Goal: Navigation & Orientation: Find specific page/section

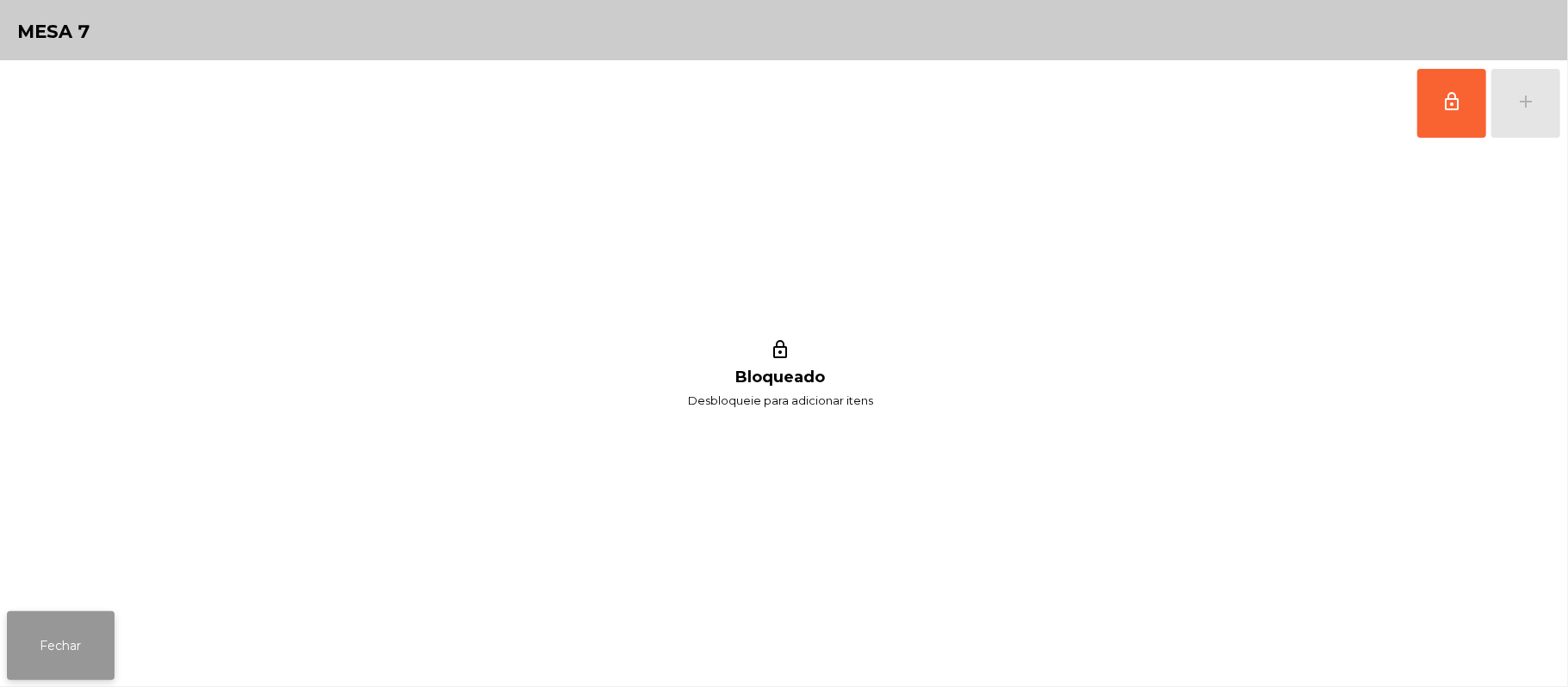
click at [63, 638] on button "Fechar" at bounding box center [60, 645] width 107 height 69
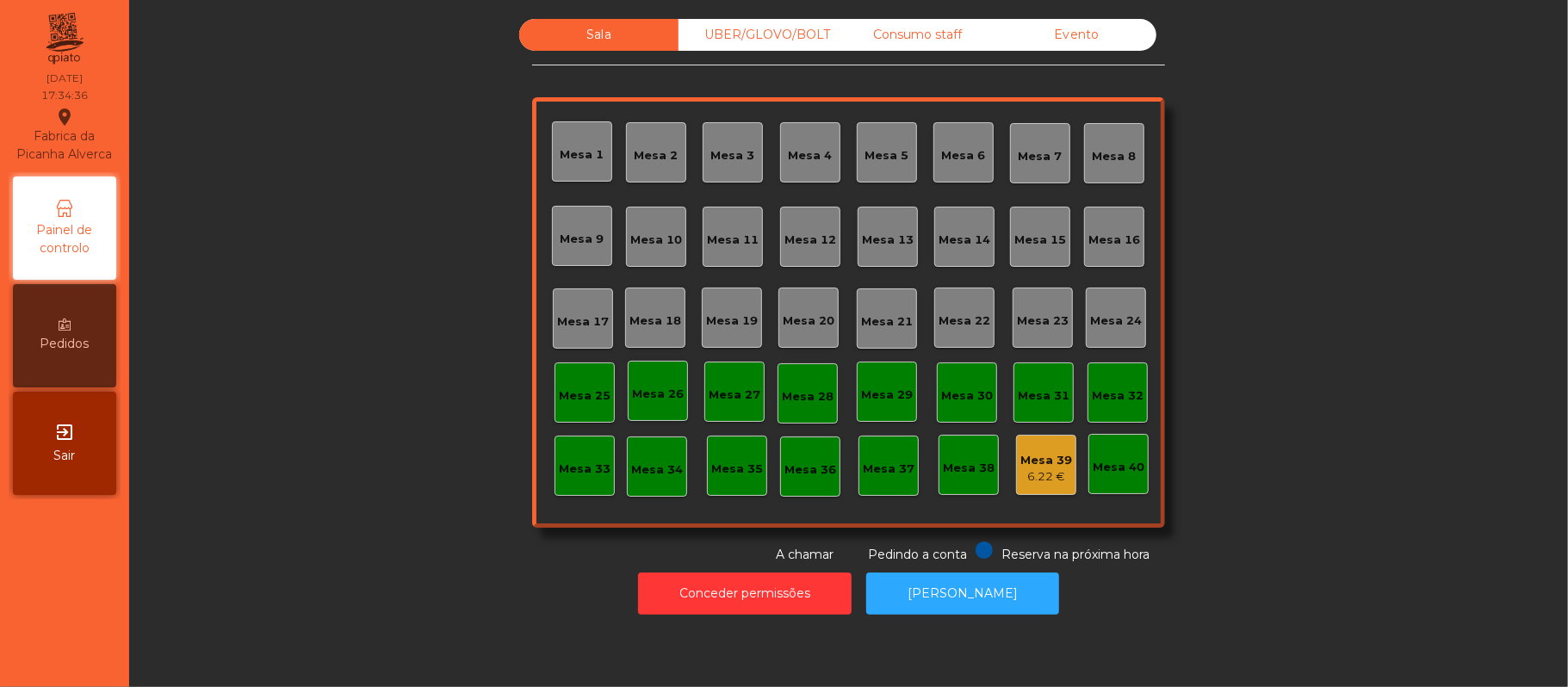
click at [1021, 155] on div "Mesa 7" at bounding box center [1040, 157] width 44 height 17
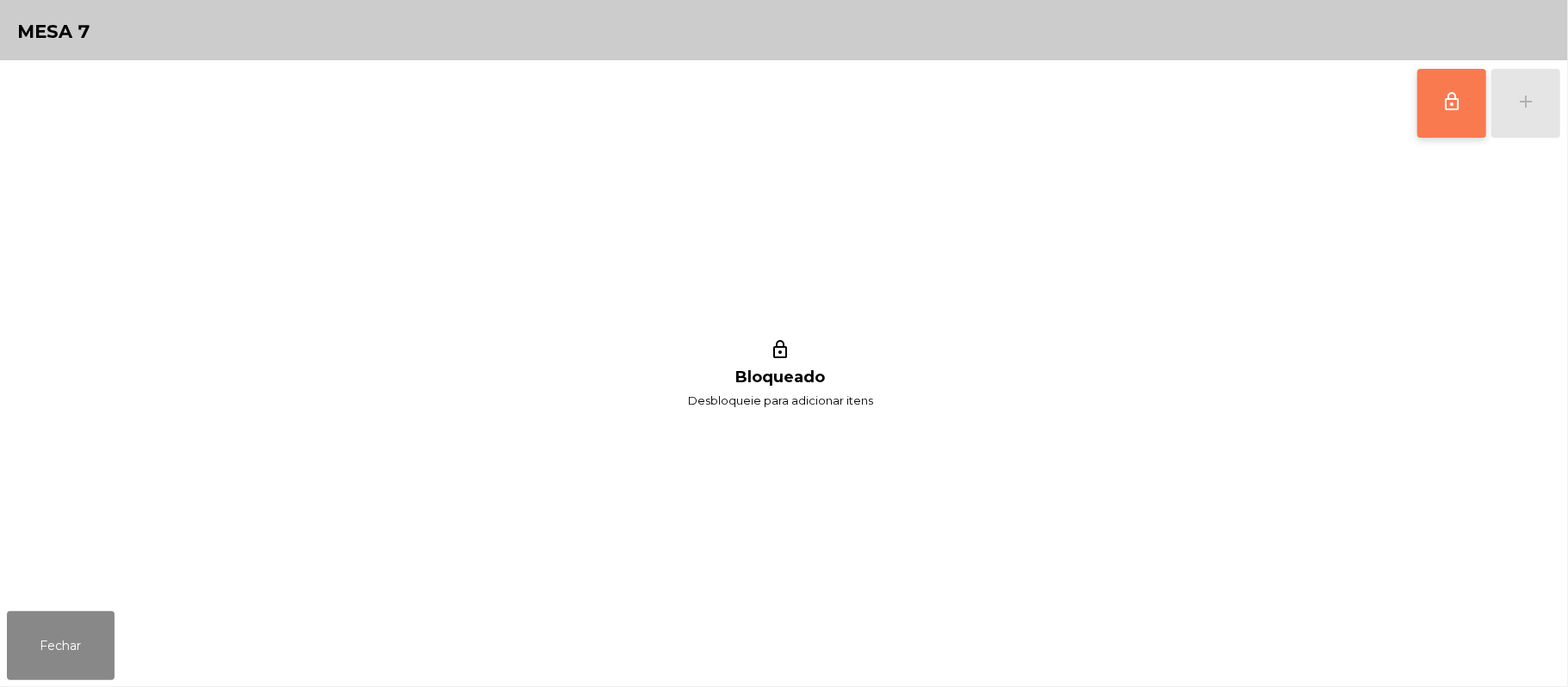
click at [1437, 114] on button "lock_outline" at bounding box center [1452, 103] width 69 height 69
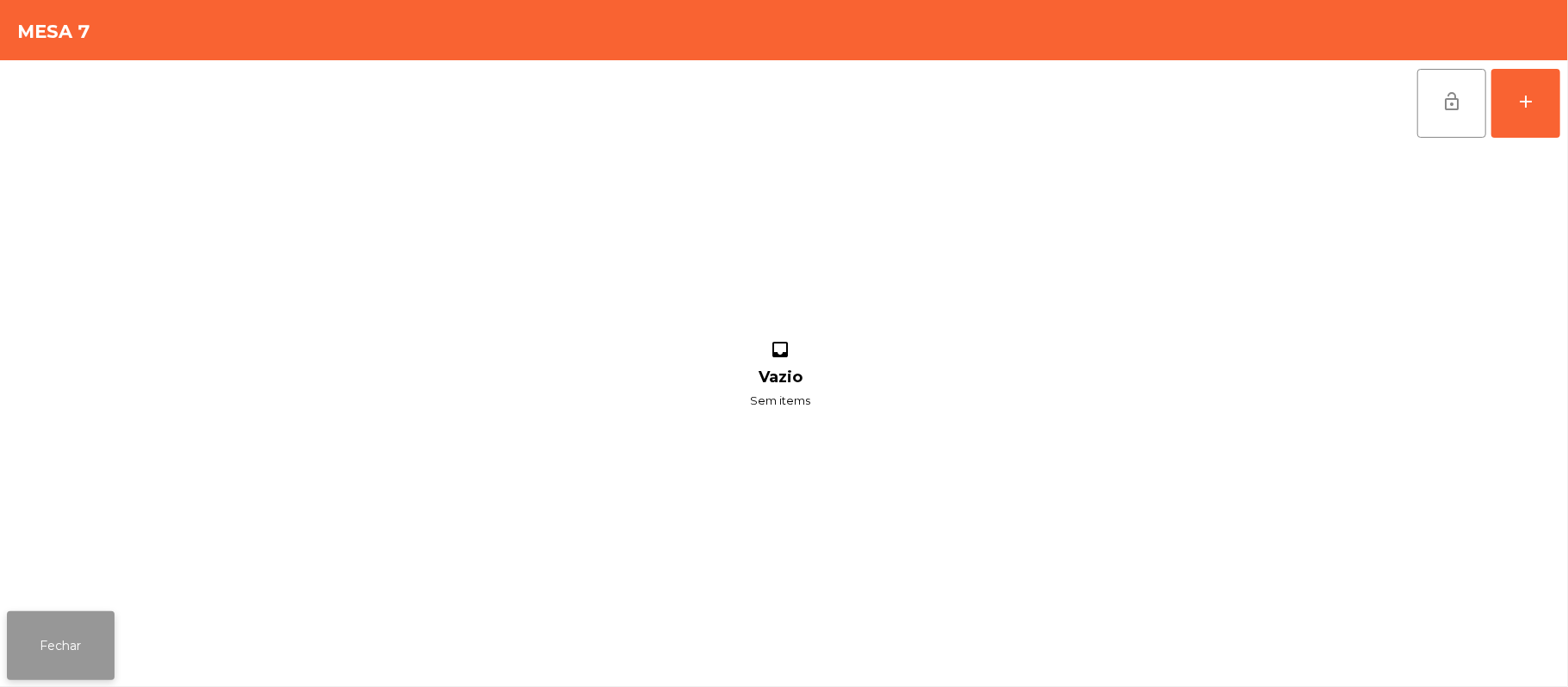
click at [87, 644] on button "Fechar" at bounding box center [60, 645] width 107 height 69
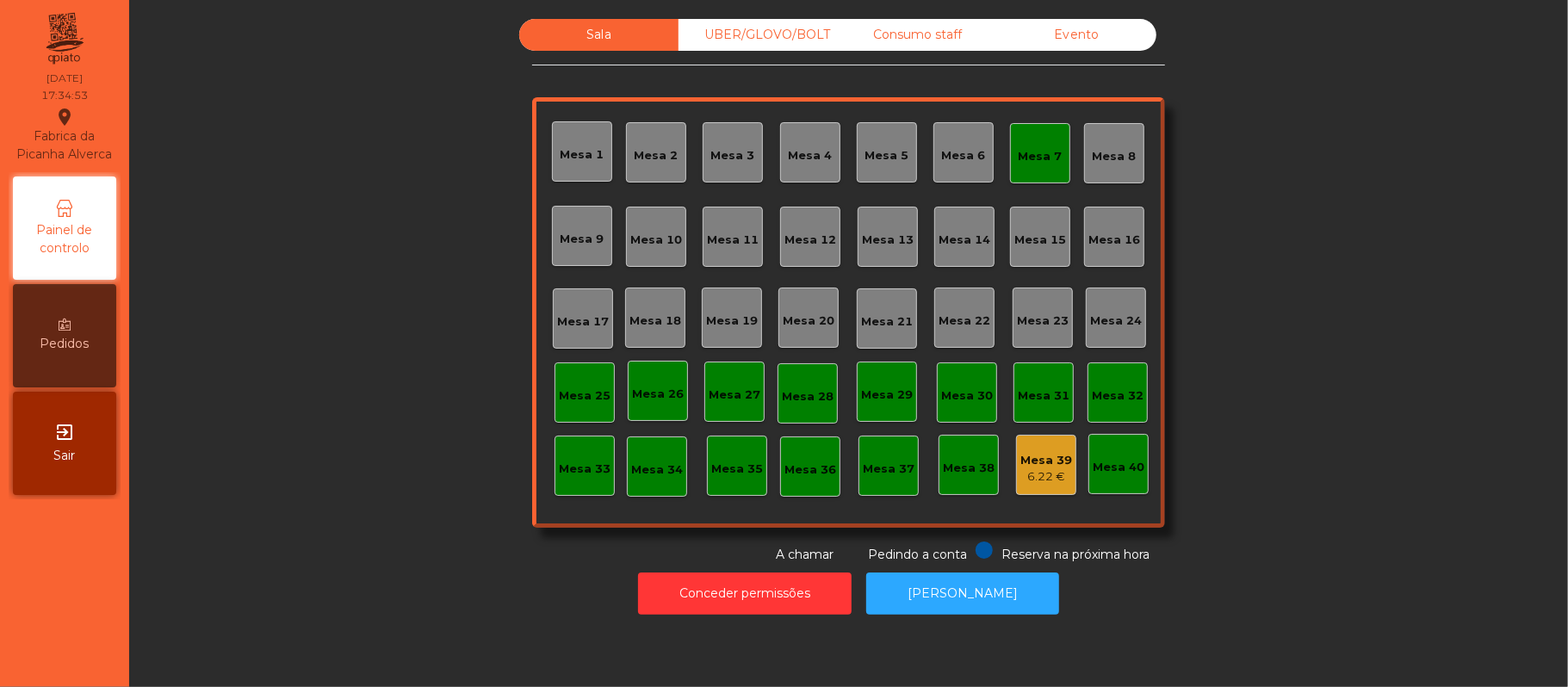
click at [1040, 158] on div "Mesa 7" at bounding box center [1040, 157] width 44 height 17
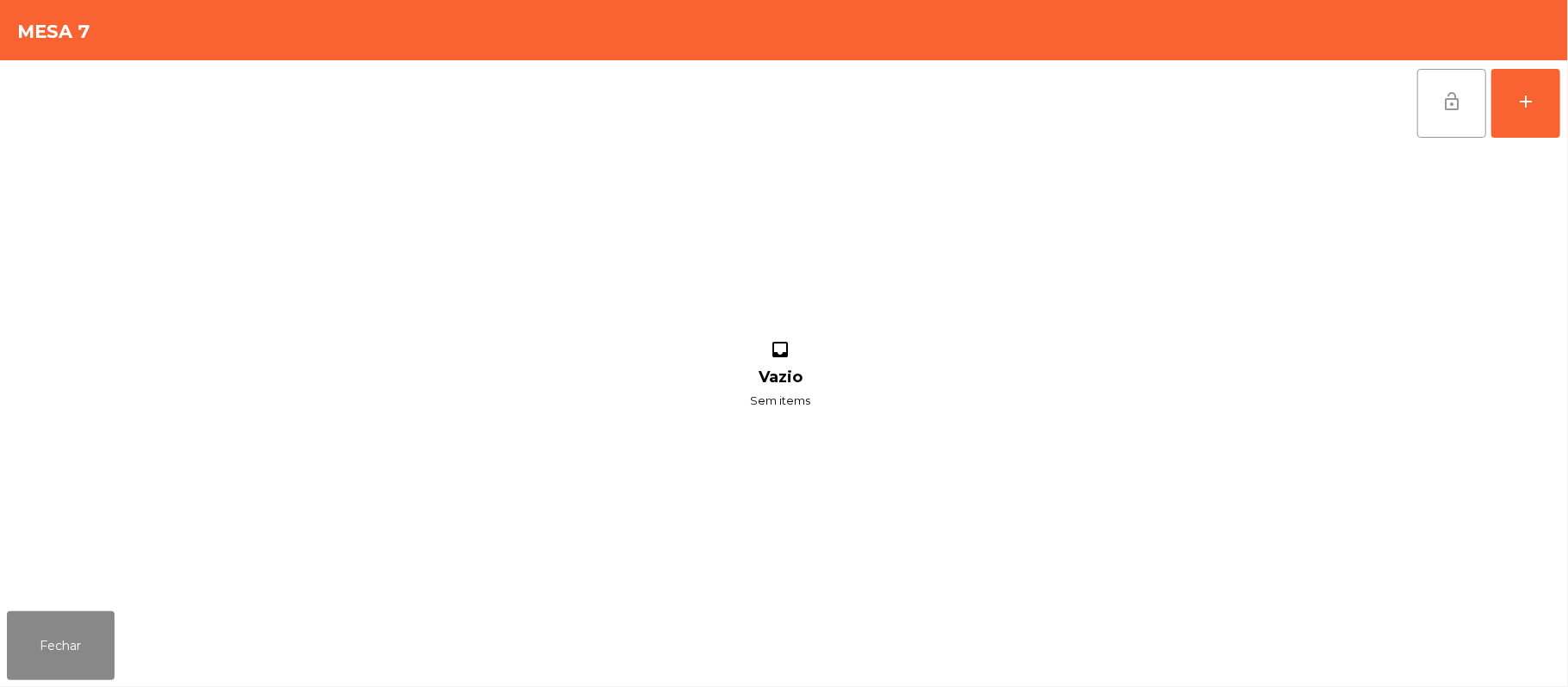
click at [1464, 120] on button "lock_open" at bounding box center [1452, 103] width 69 height 69
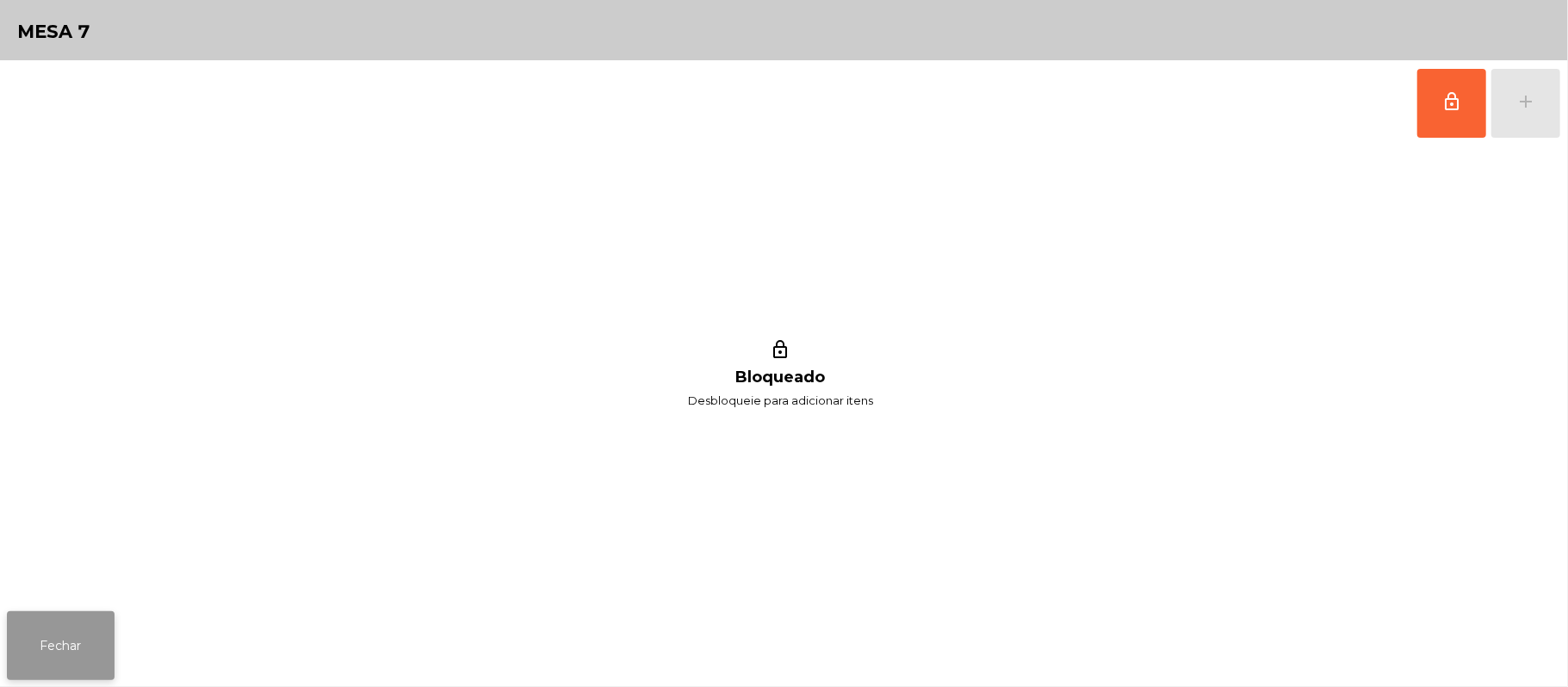
click at [62, 643] on button "Fechar" at bounding box center [60, 645] width 107 height 69
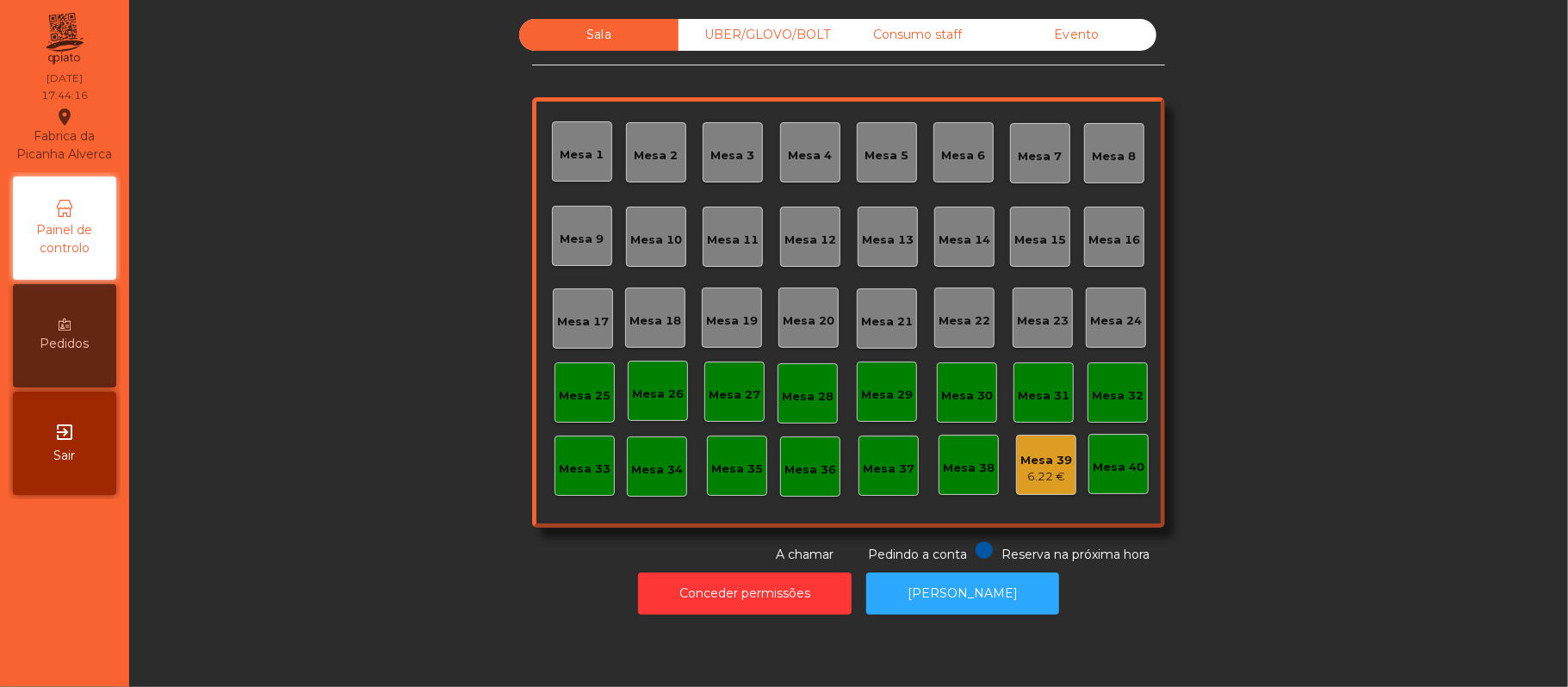
click at [665, 221] on div "Mesa 10" at bounding box center [656, 237] width 60 height 60
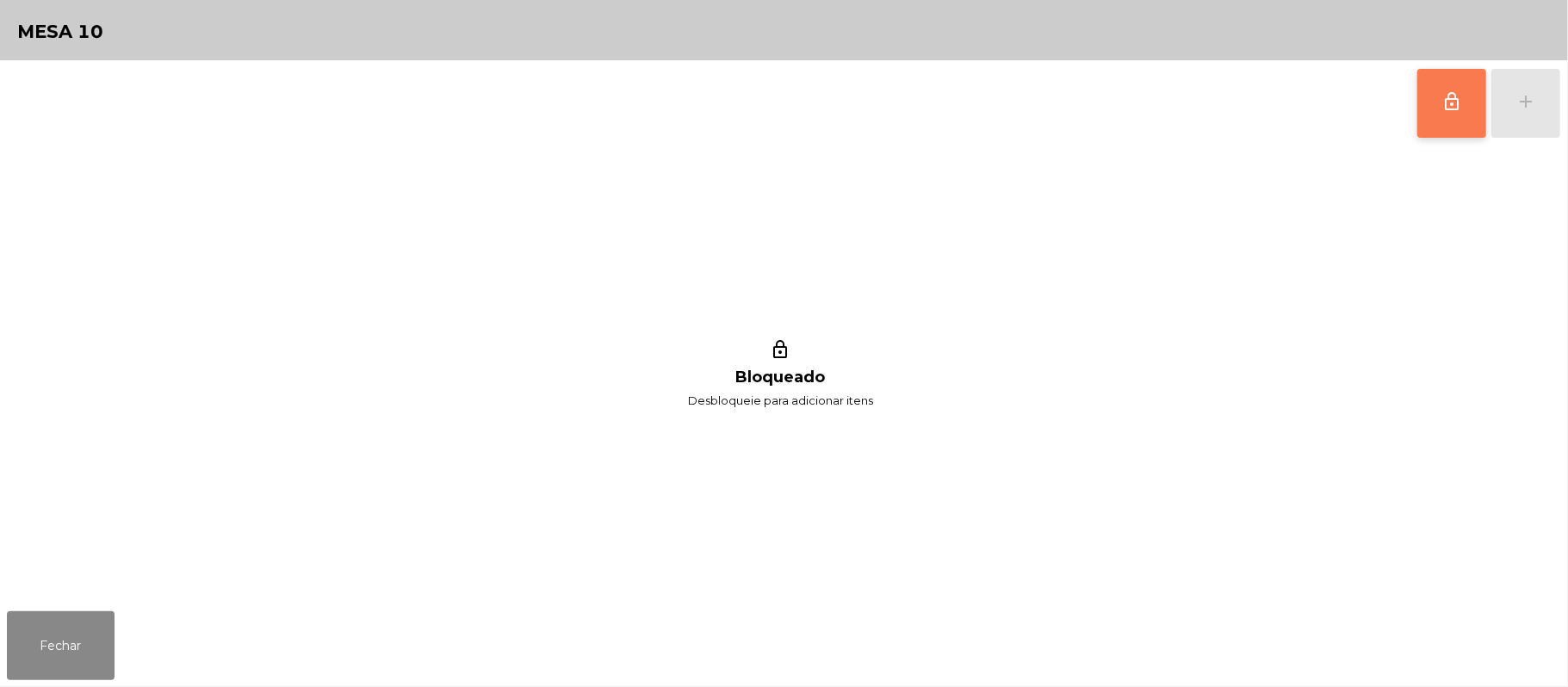
click at [1420, 112] on button "lock_outline" at bounding box center [1452, 103] width 69 height 69
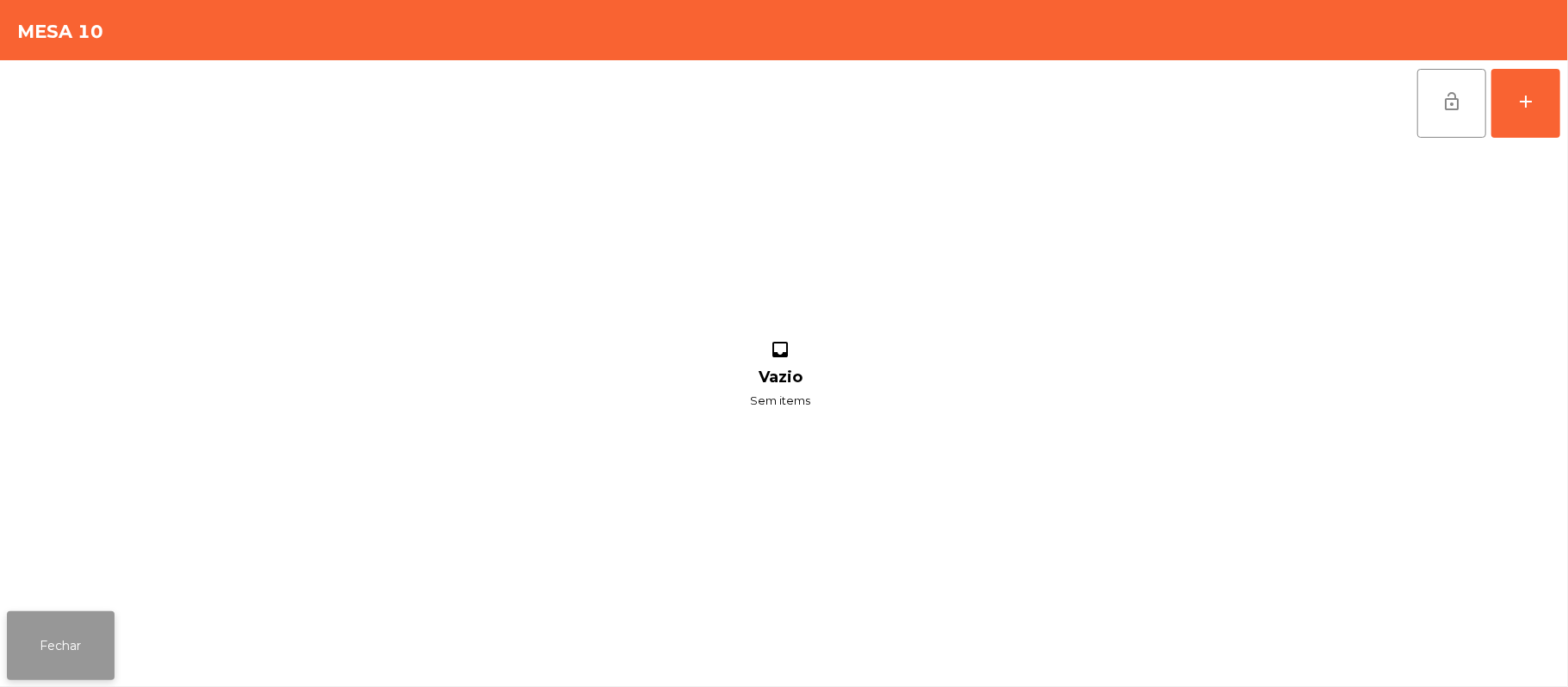
click at [93, 621] on button "Fechar" at bounding box center [60, 645] width 107 height 69
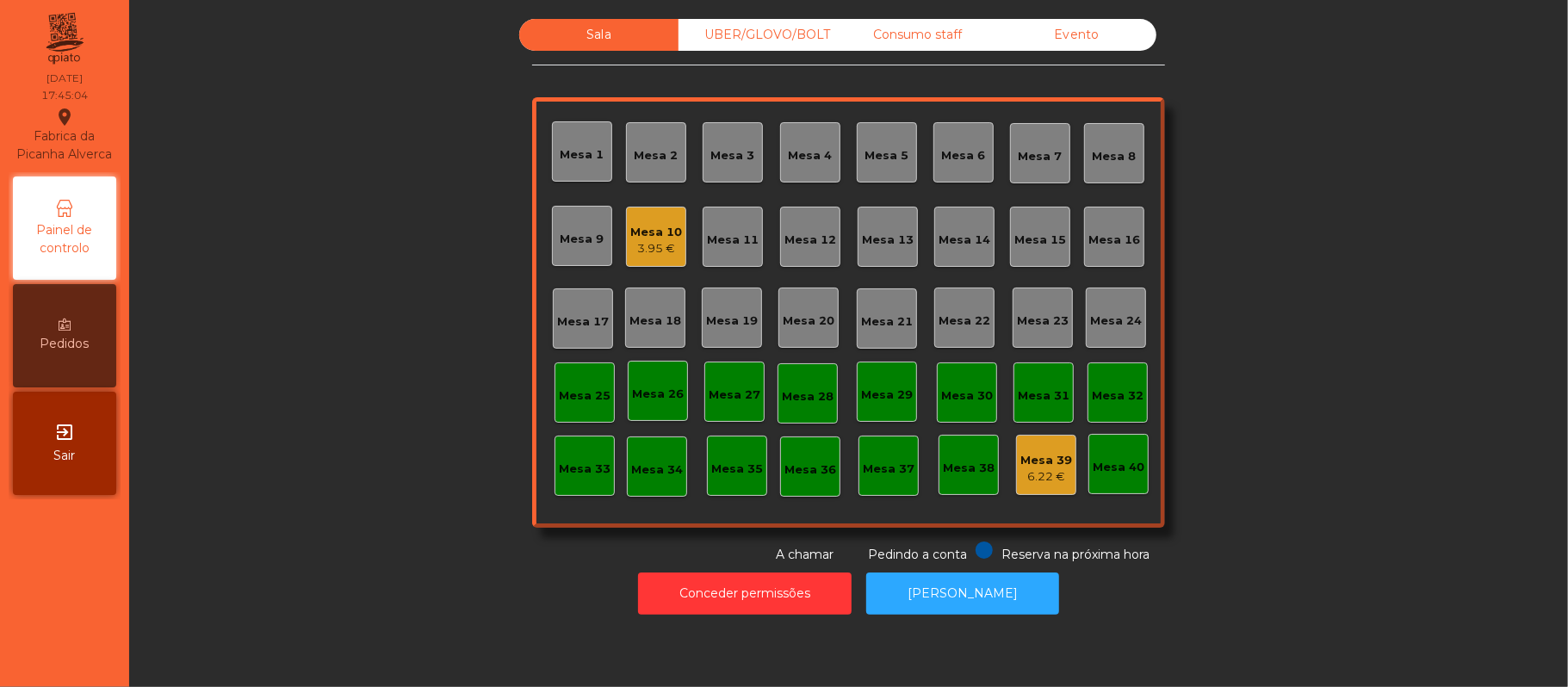
click at [640, 230] on div "Mesa 10" at bounding box center [656, 232] width 52 height 17
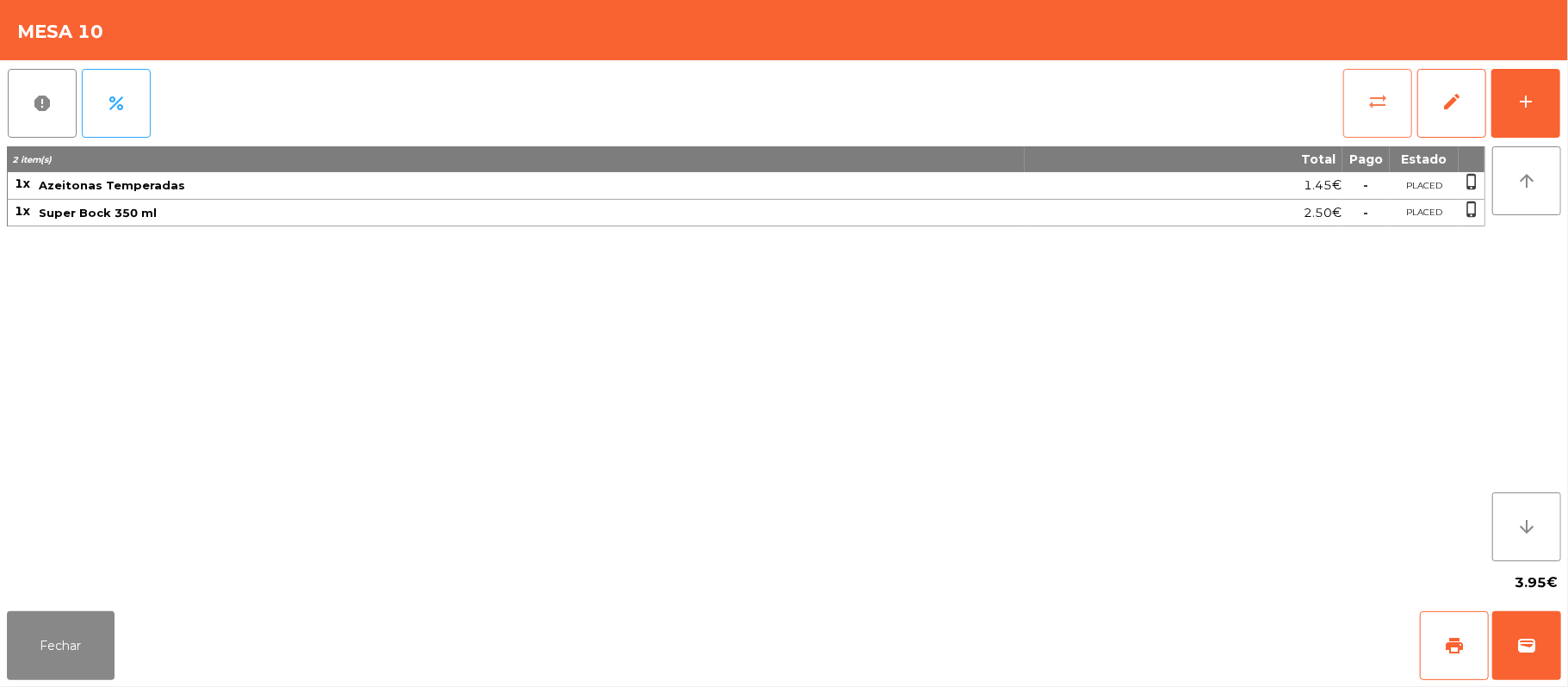
click at [1356, 111] on button "sync_alt" at bounding box center [1378, 103] width 69 height 69
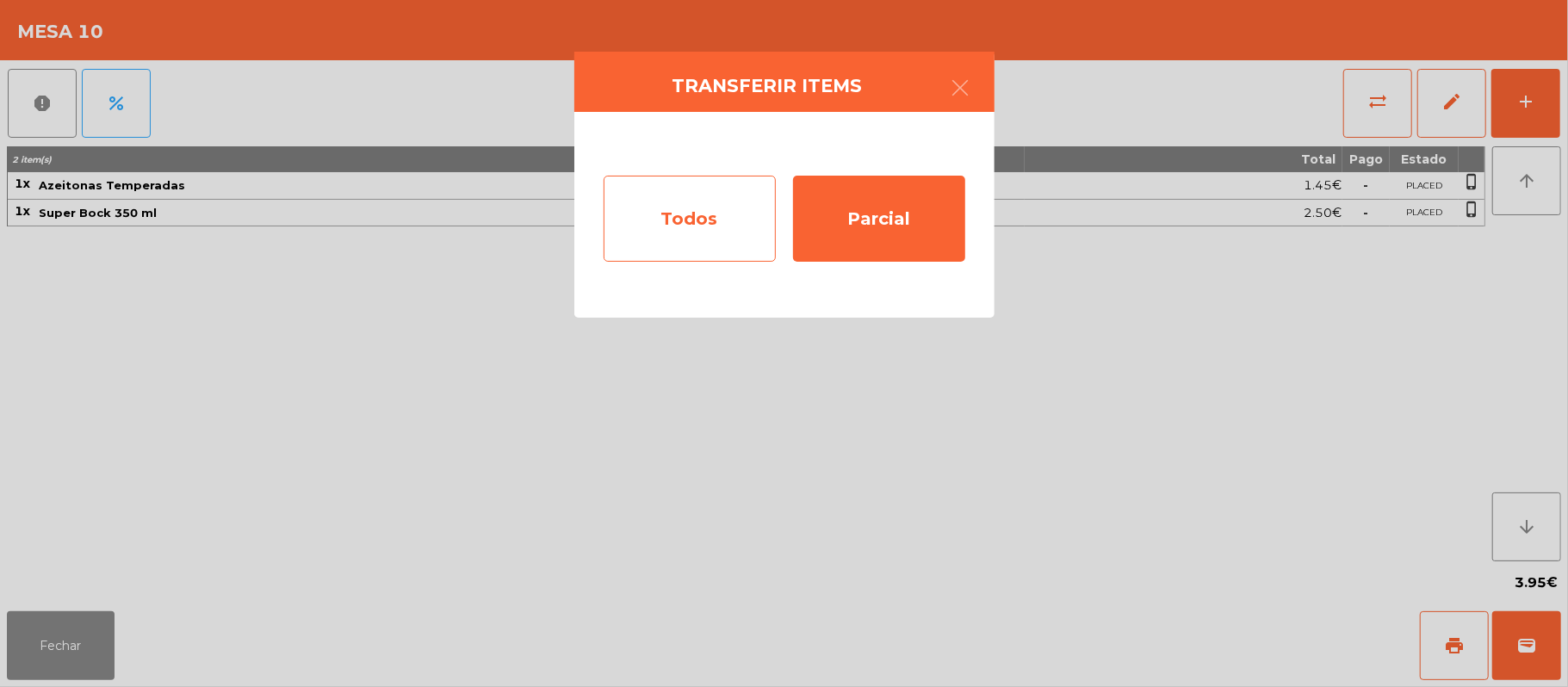
click at [708, 224] on div "Todos" at bounding box center [689, 218] width 172 height 86
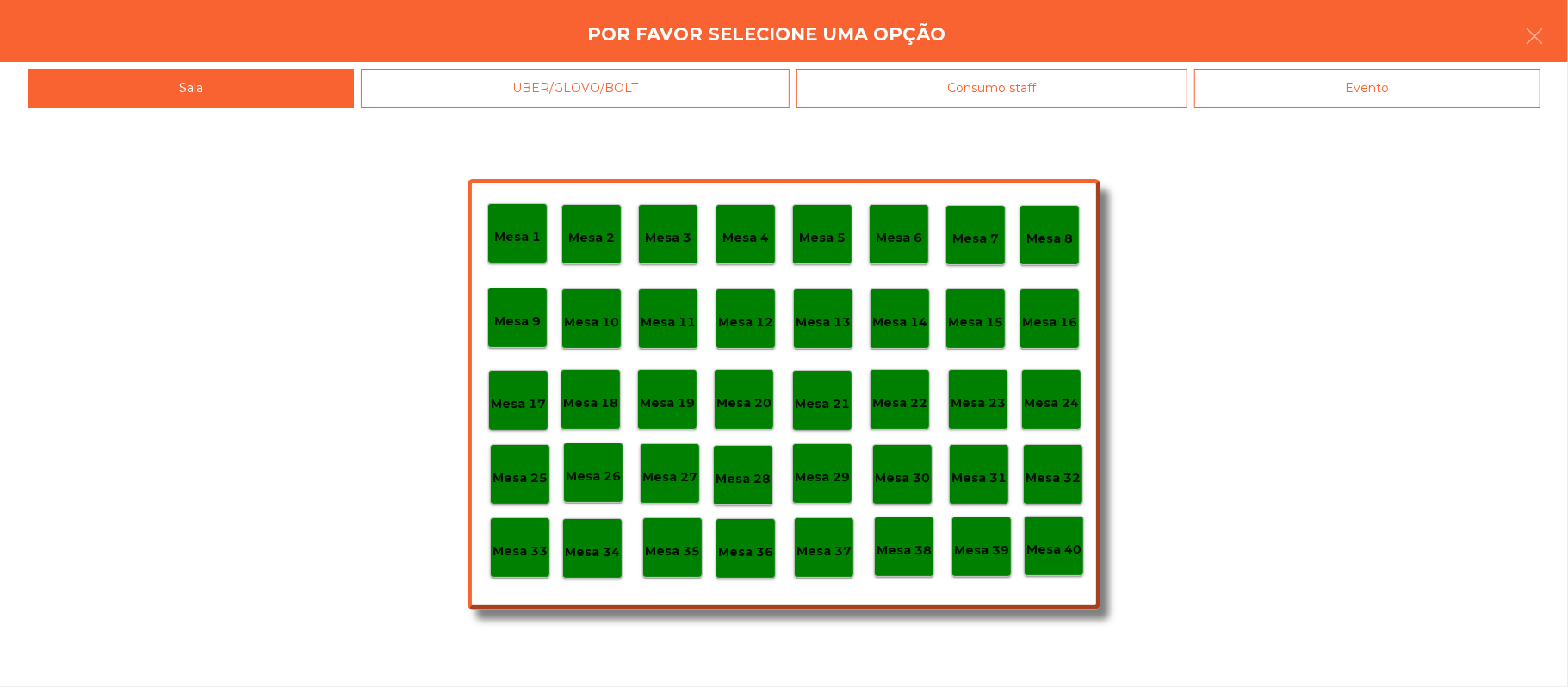
click at [979, 547] on p "Mesa 39" at bounding box center [981, 550] width 55 height 20
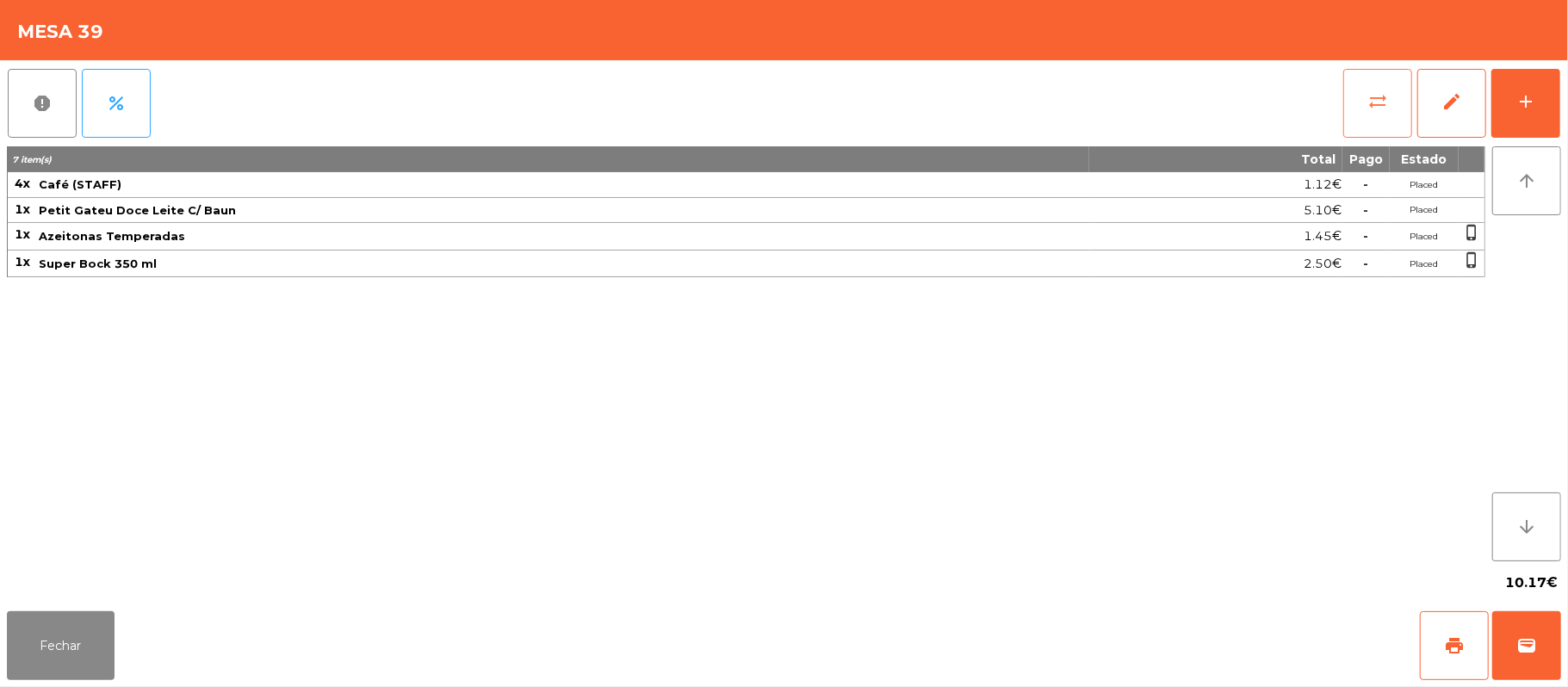
click at [1365, 92] on button "sync_alt" at bounding box center [1378, 103] width 69 height 69
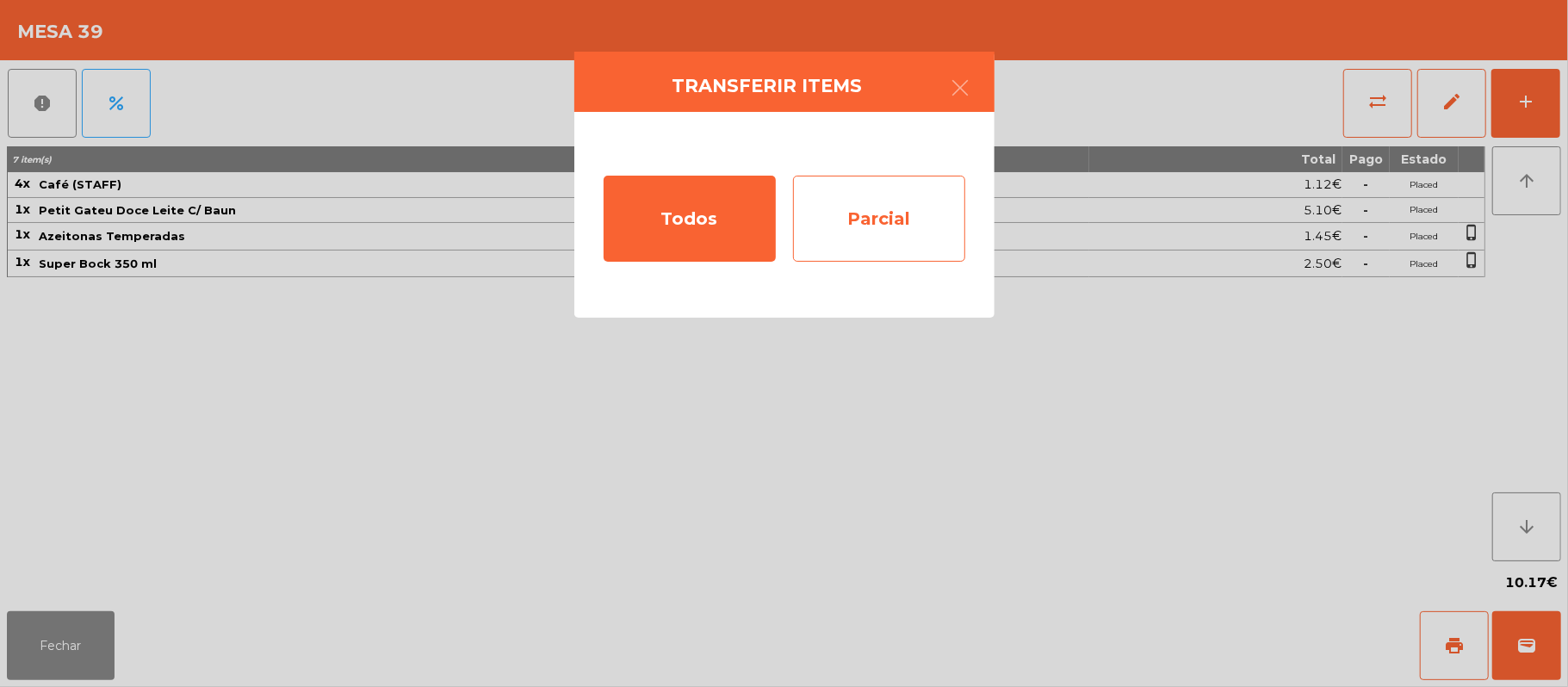
click at [870, 228] on div "Parcial" at bounding box center [879, 218] width 172 height 86
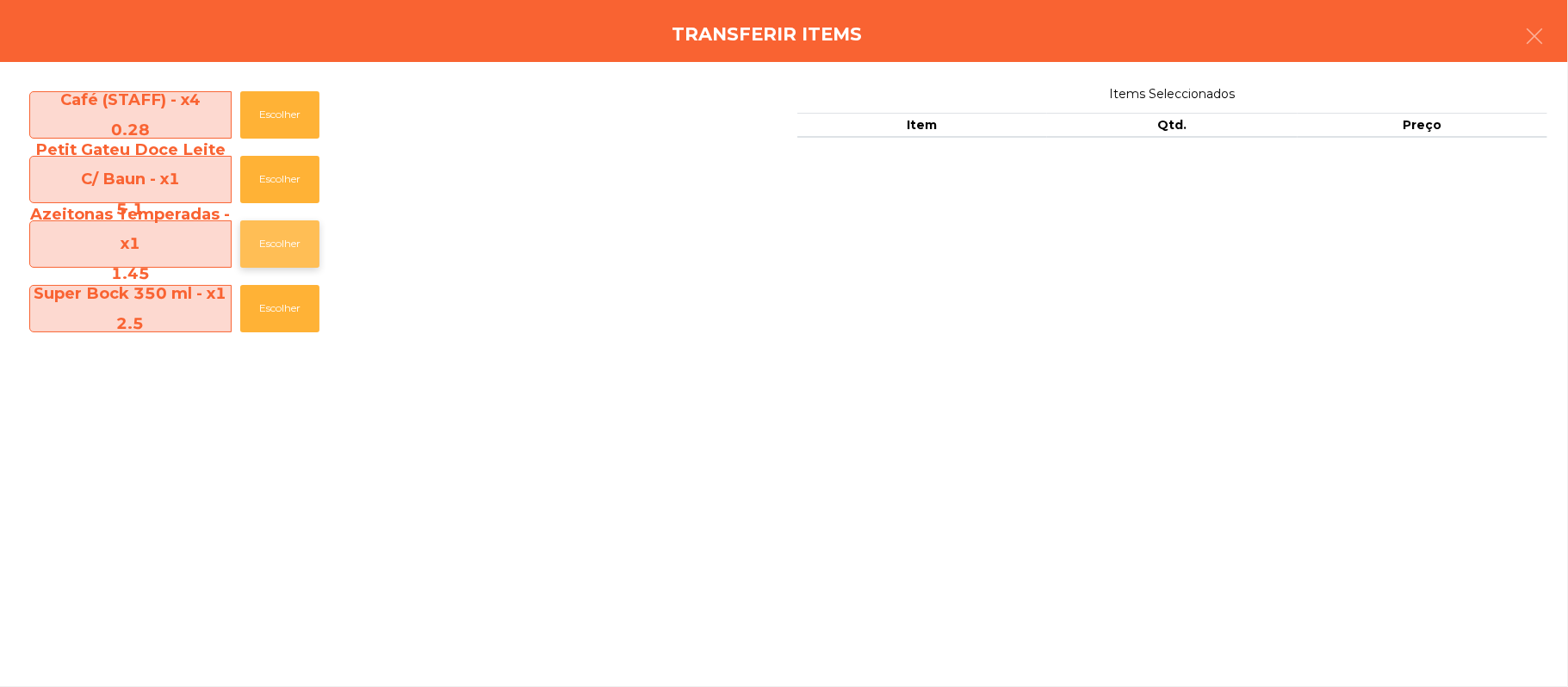
click at [300, 237] on button "Escolher" at bounding box center [280, 244] width 79 height 47
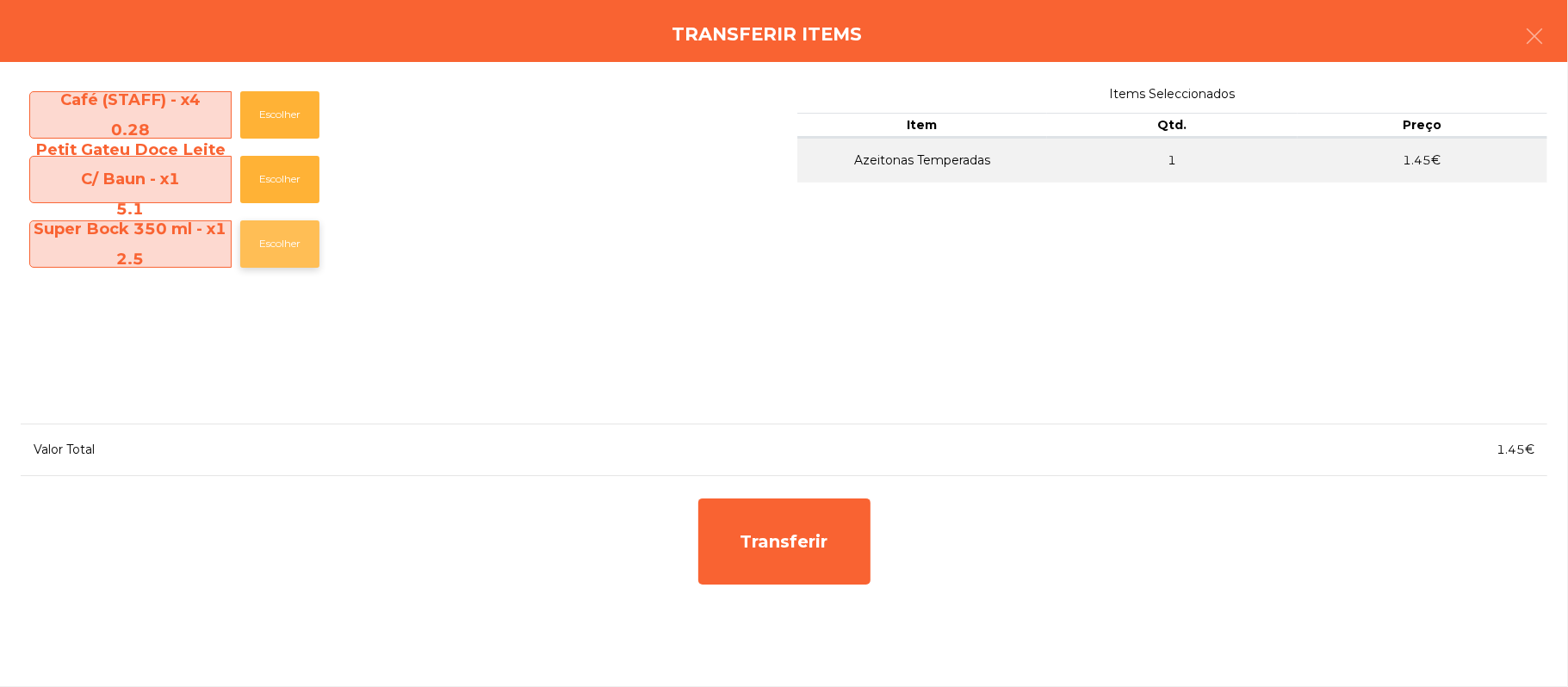
click at [297, 257] on button "Escolher" at bounding box center [280, 244] width 79 height 47
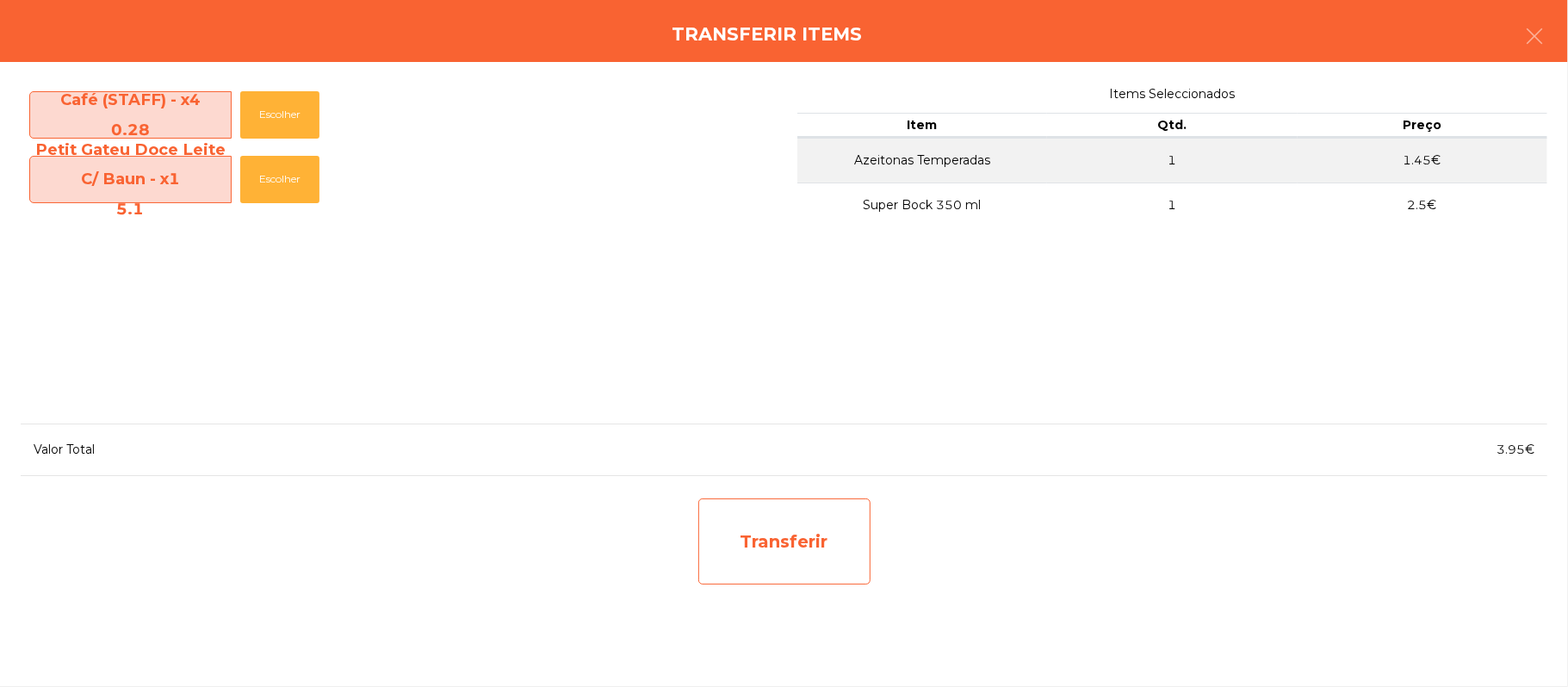
click at [824, 532] on div "Transferir" at bounding box center [784, 541] width 172 height 86
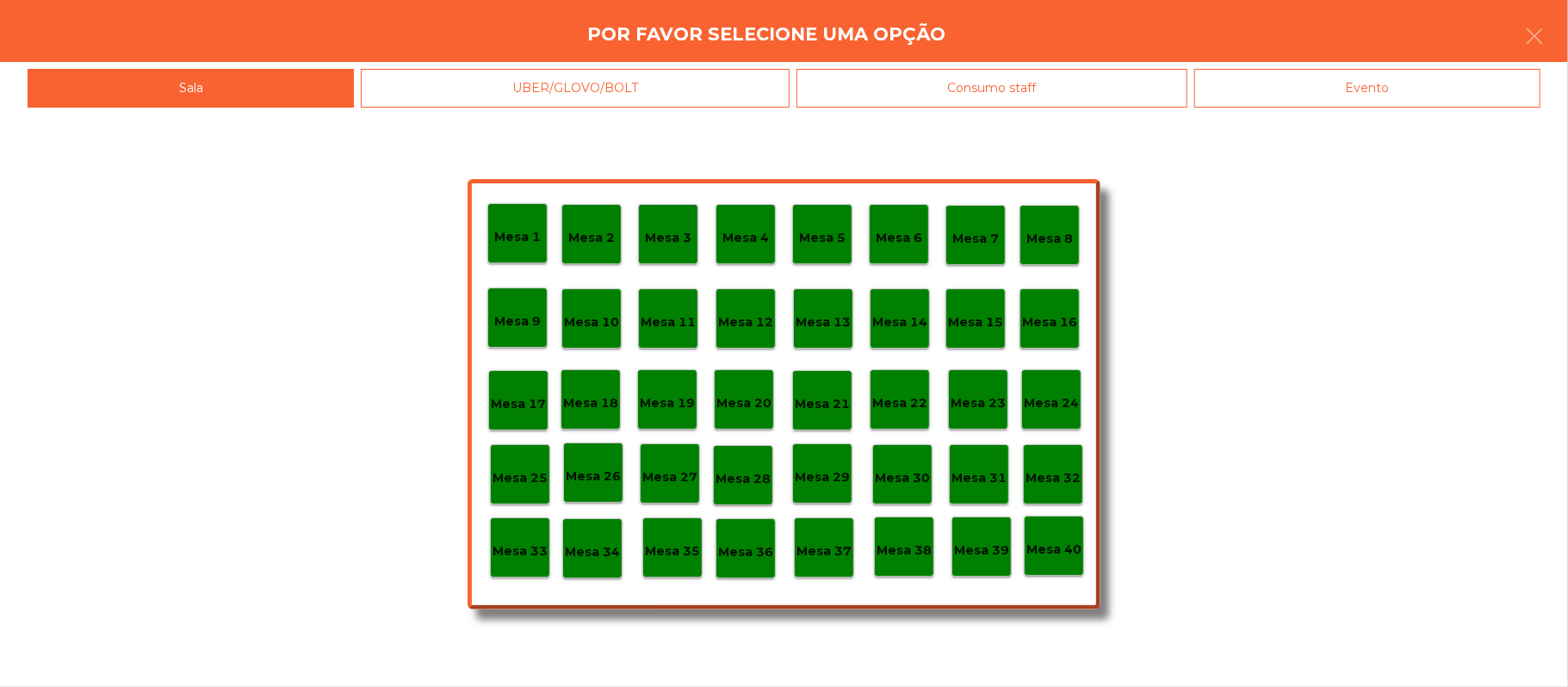
click at [822, 561] on div "Mesa 37" at bounding box center [824, 547] width 60 height 60
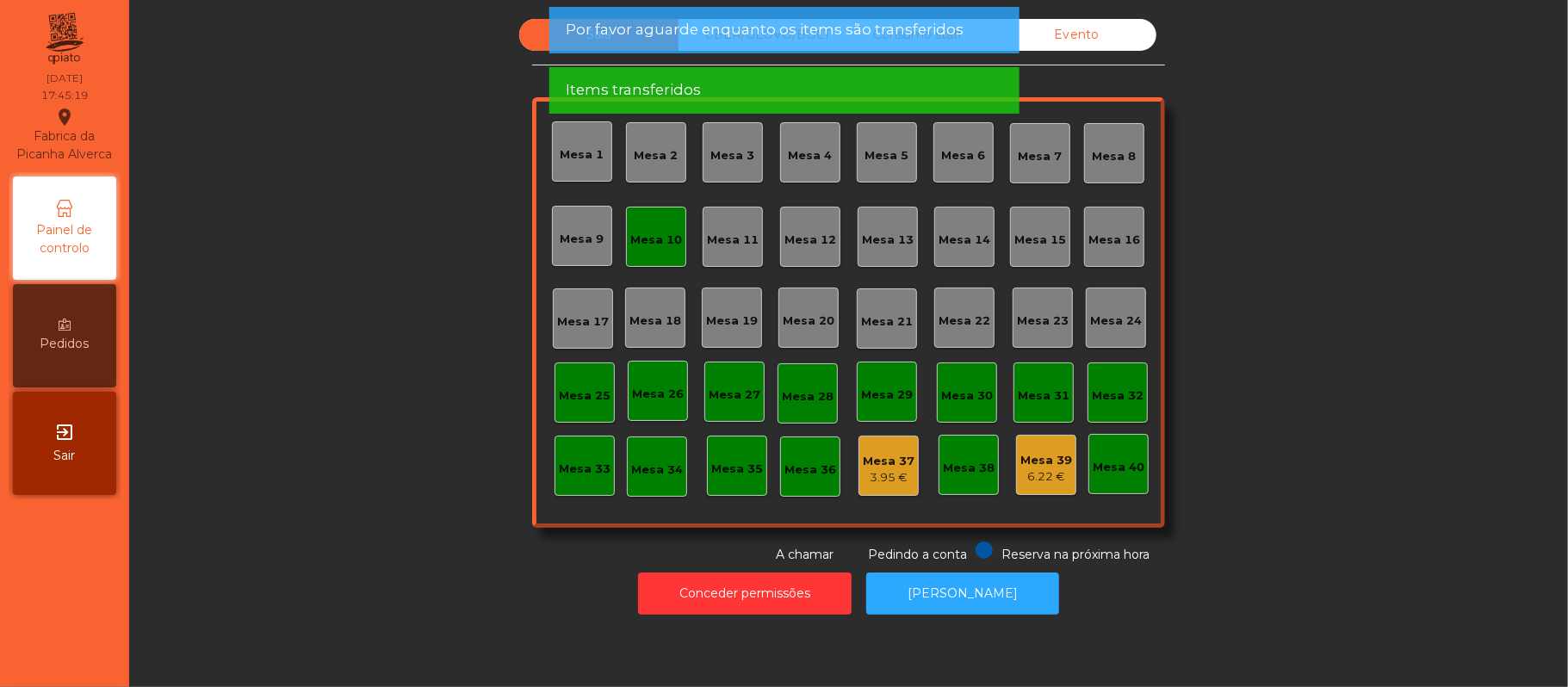
click at [639, 216] on div "Mesa 10" at bounding box center [656, 237] width 60 height 60
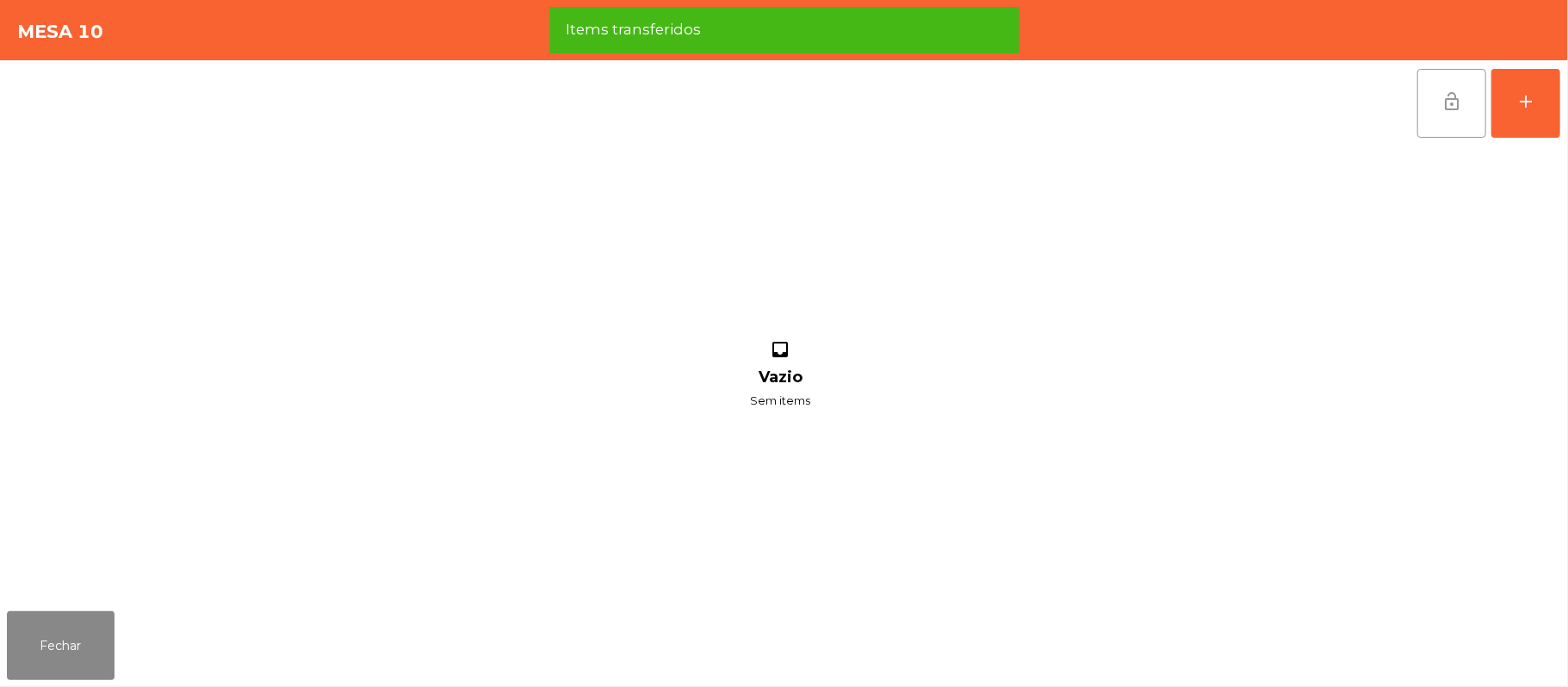
click at [1443, 108] on span "lock_open" at bounding box center [1452, 102] width 21 height 21
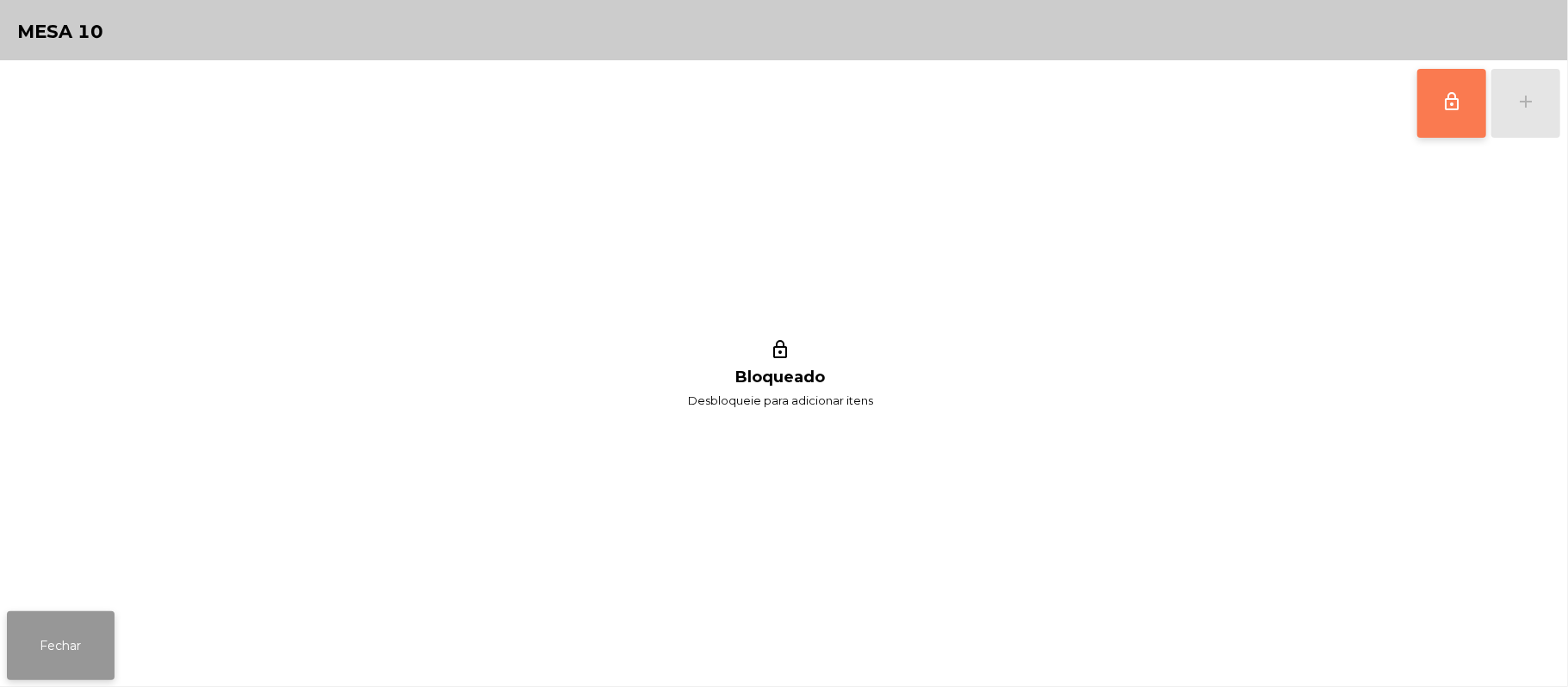
click at [34, 651] on button "Fechar" at bounding box center [60, 645] width 107 height 69
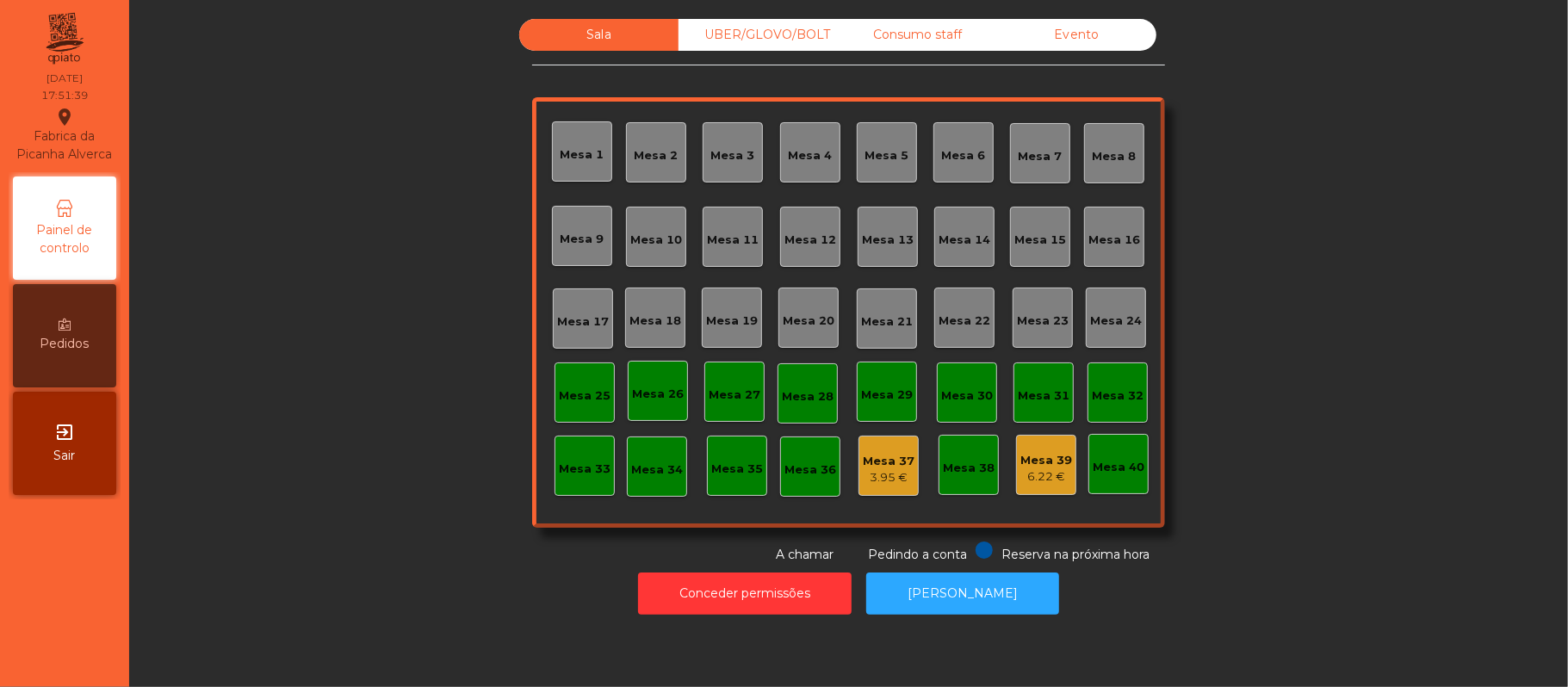
click at [1078, 35] on div "Evento" at bounding box center [1077, 35] width 159 height 31
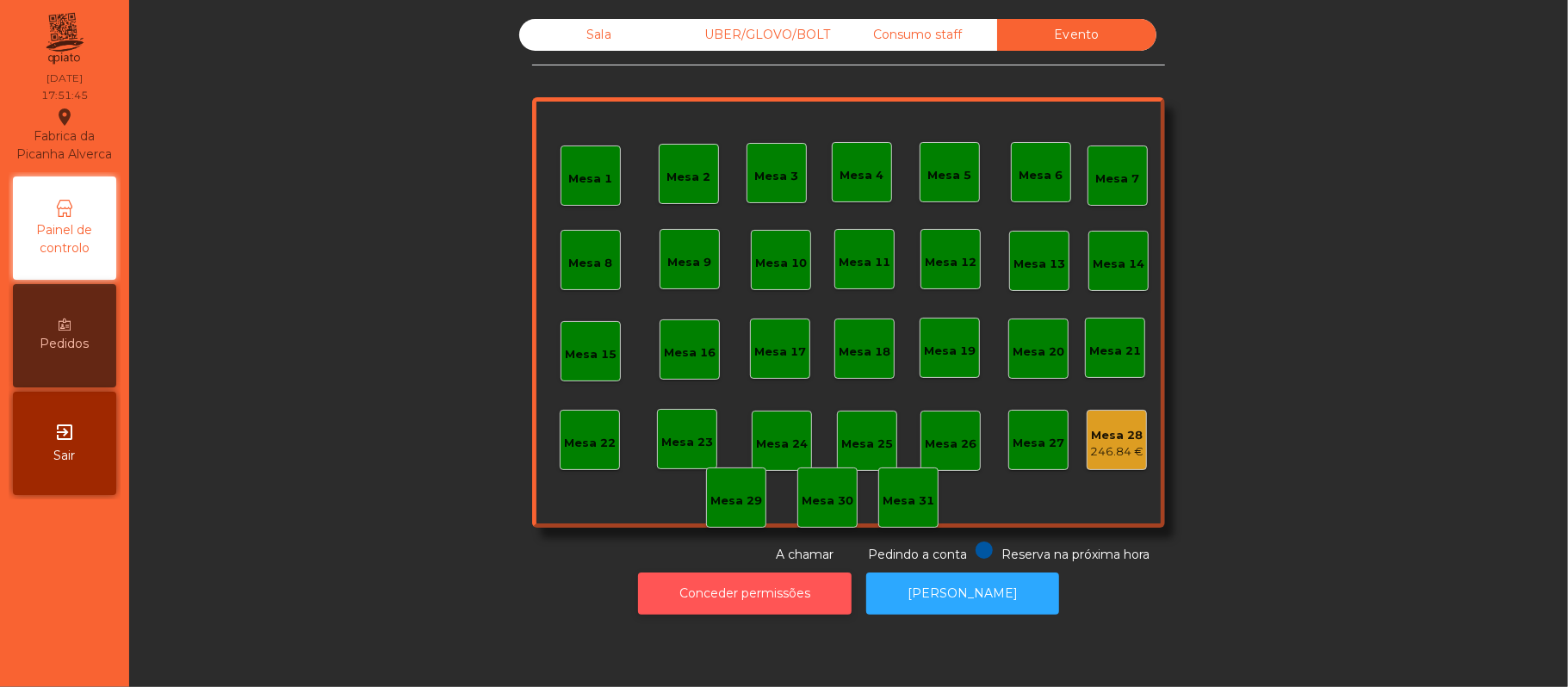
click at [776, 600] on button "Conceder permissões" at bounding box center [745, 594] width 213 height 42
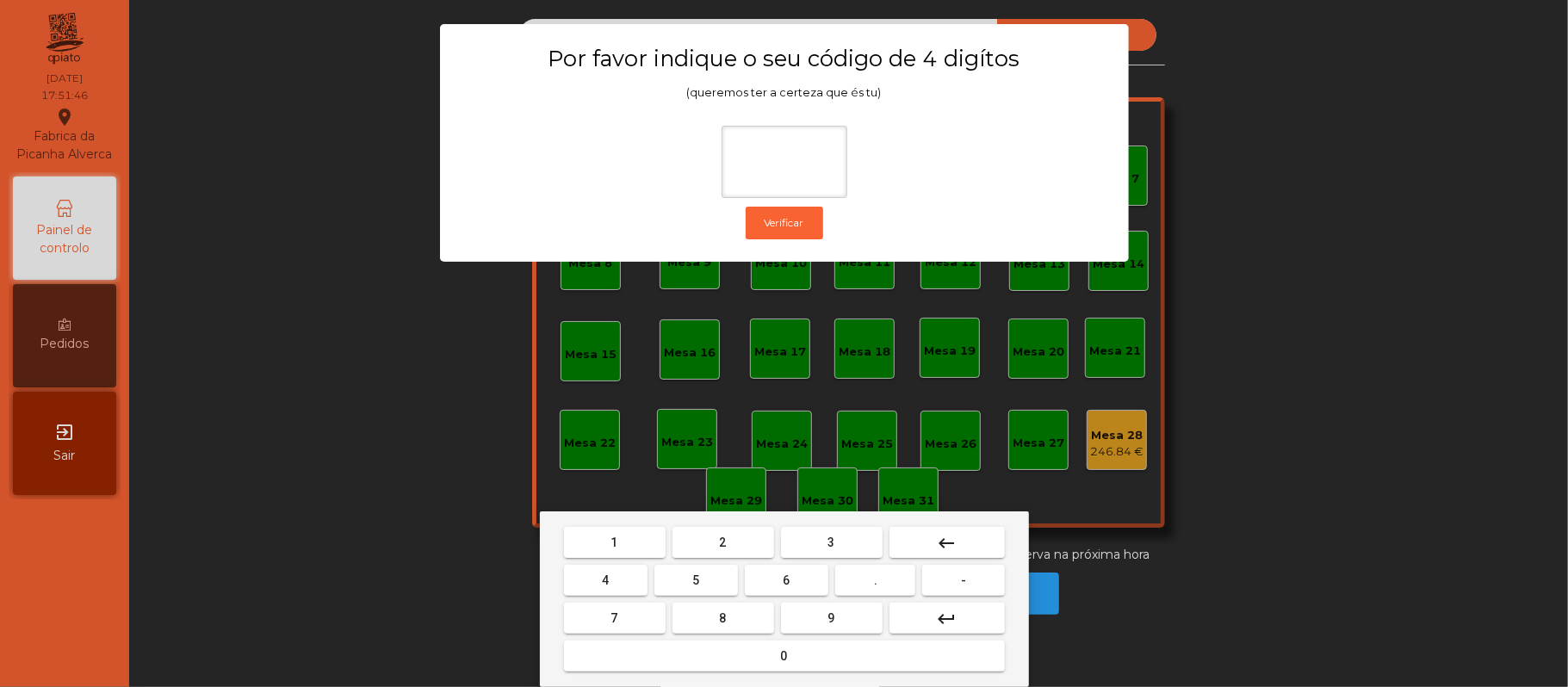
click at [736, 539] on button "2" at bounding box center [723, 541] width 101 height 31
click at [786, 580] on span "6" at bounding box center [787, 581] width 7 height 14
click at [628, 537] on button "1" at bounding box center [615, 541] width 101 height 31
click at [696, 579] on span "5" at bounding box center [696, 581] width 7 height 14
type input "****"
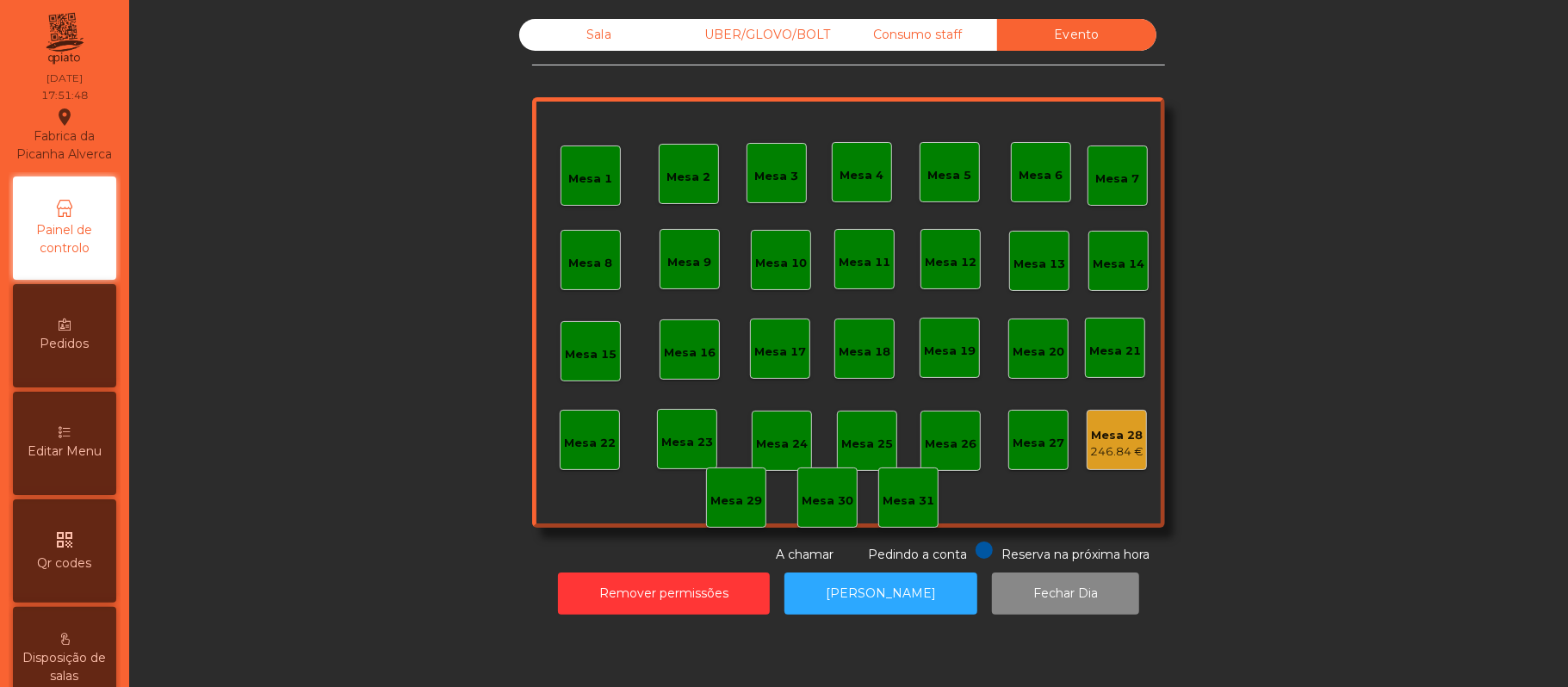
click at [60, 495] on div "Editar Menu" at bounding box center [65, 443] width 103 height 103
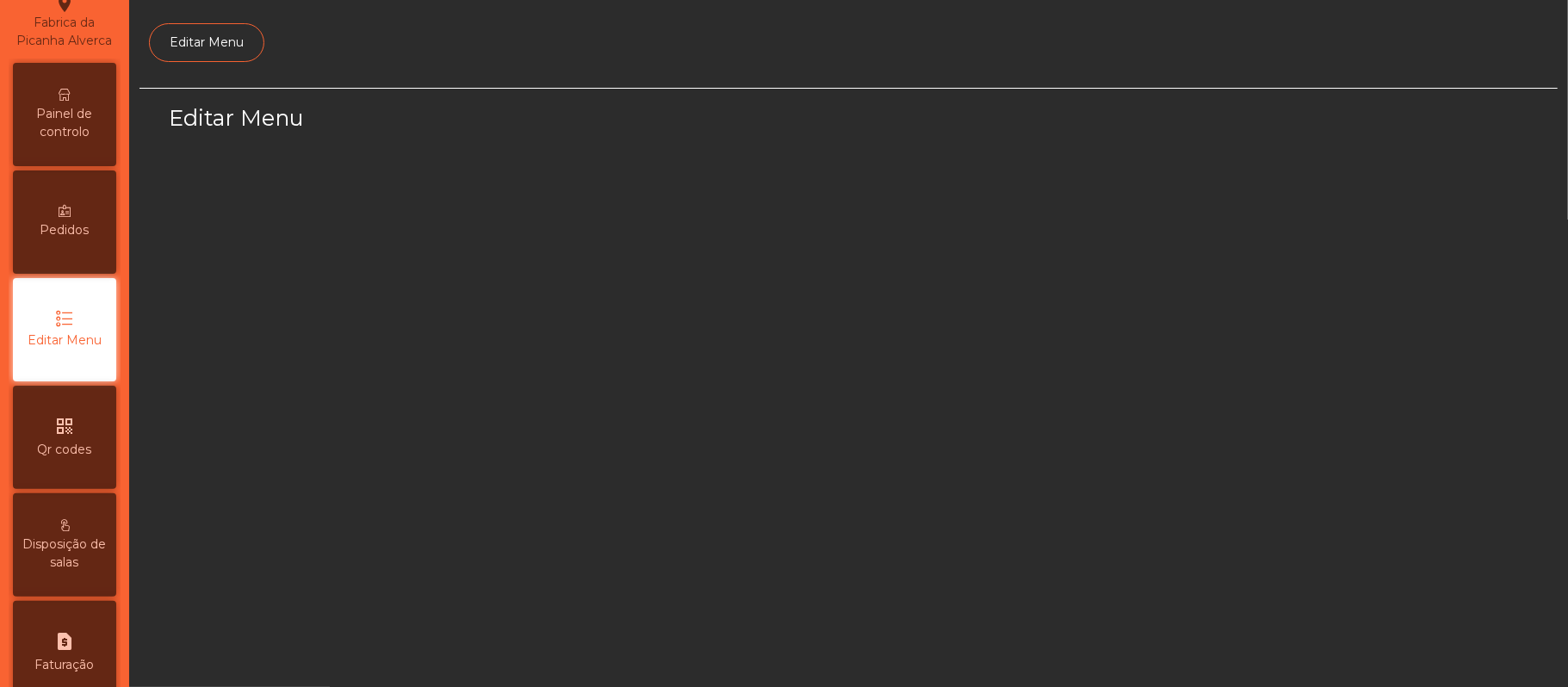
click at [52, 482] on div "qr_code Qr codes" at bounding box center [65, 437] width 103 height 103
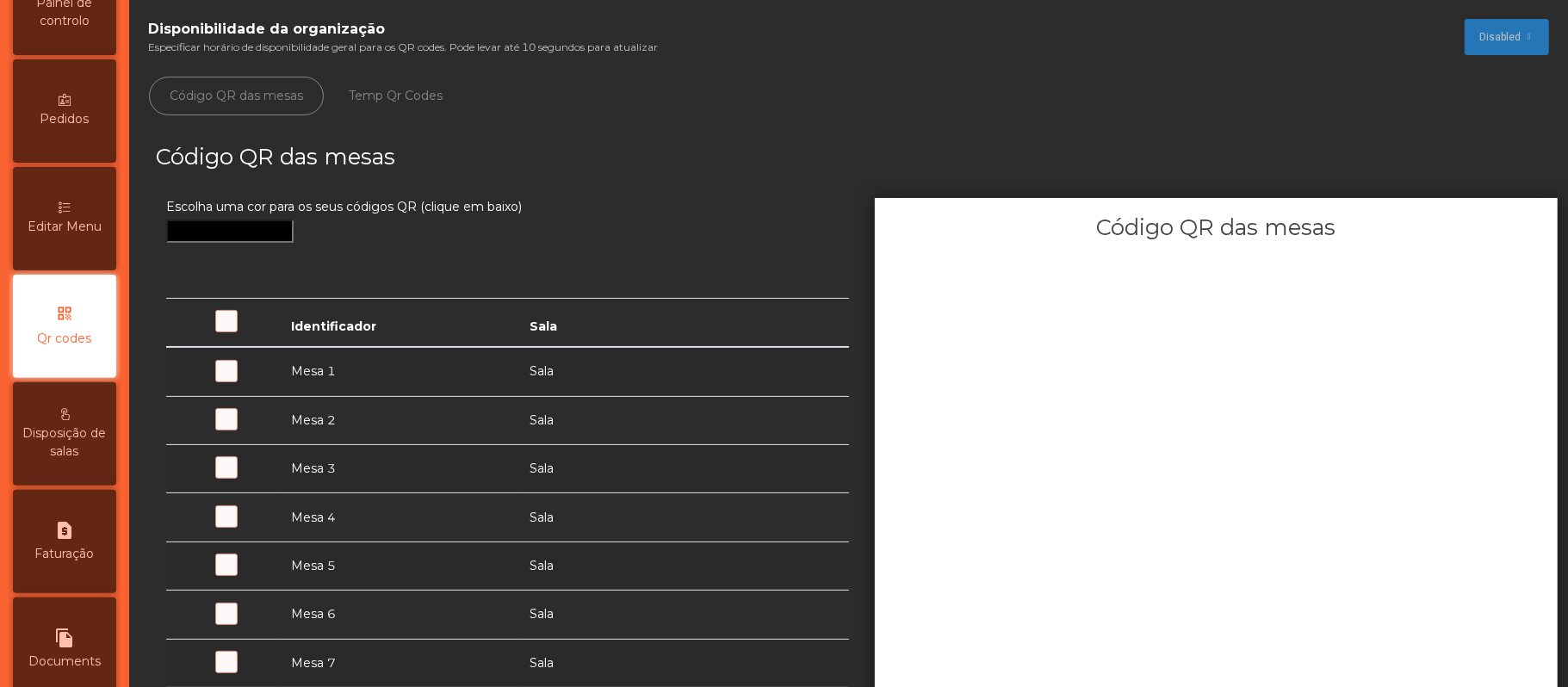
click at [69, 560] on div "request_page Faturação" at bounding box center [65, 541] width 103 height 103
select select "*"
select select "****"
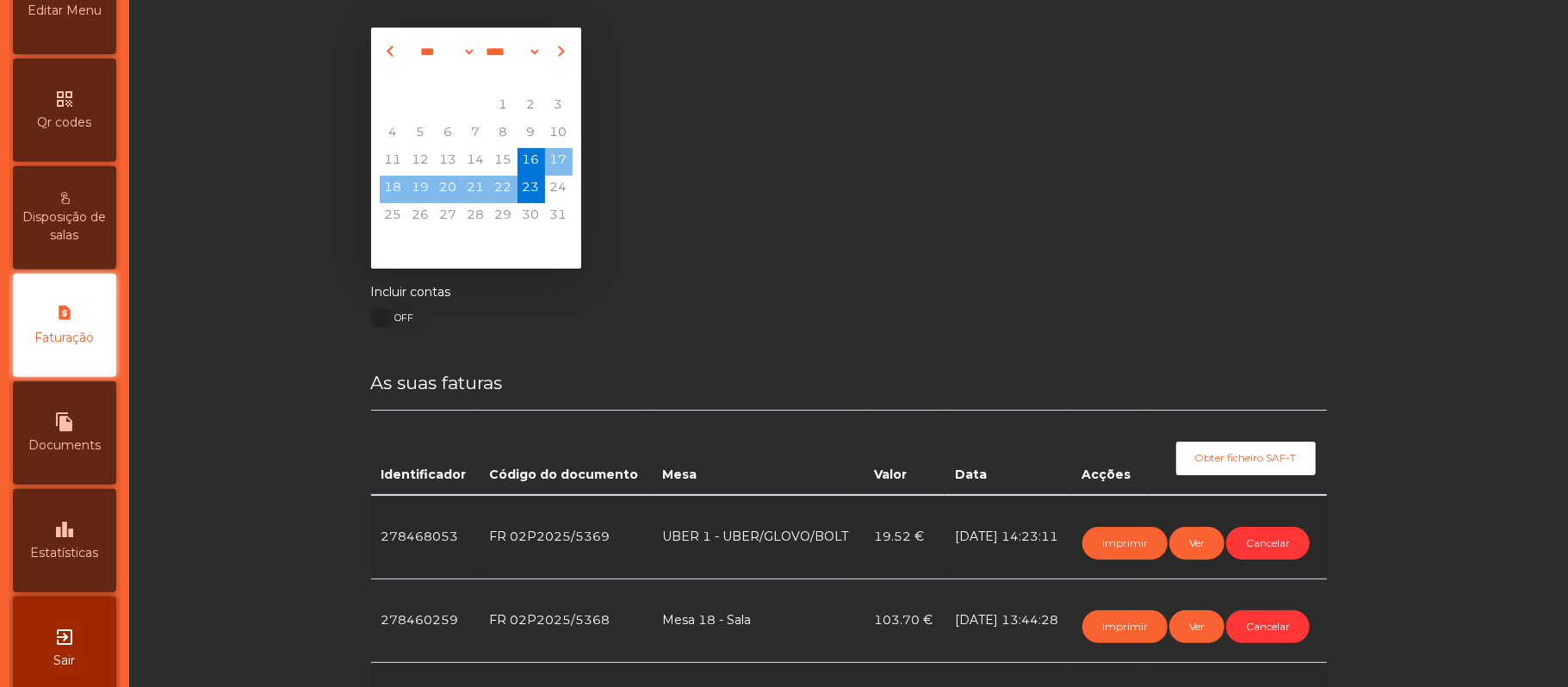
click at [80, 560] on div "leaderboard Estatísticas" at bounding box center [65, 540] width 103 height 103
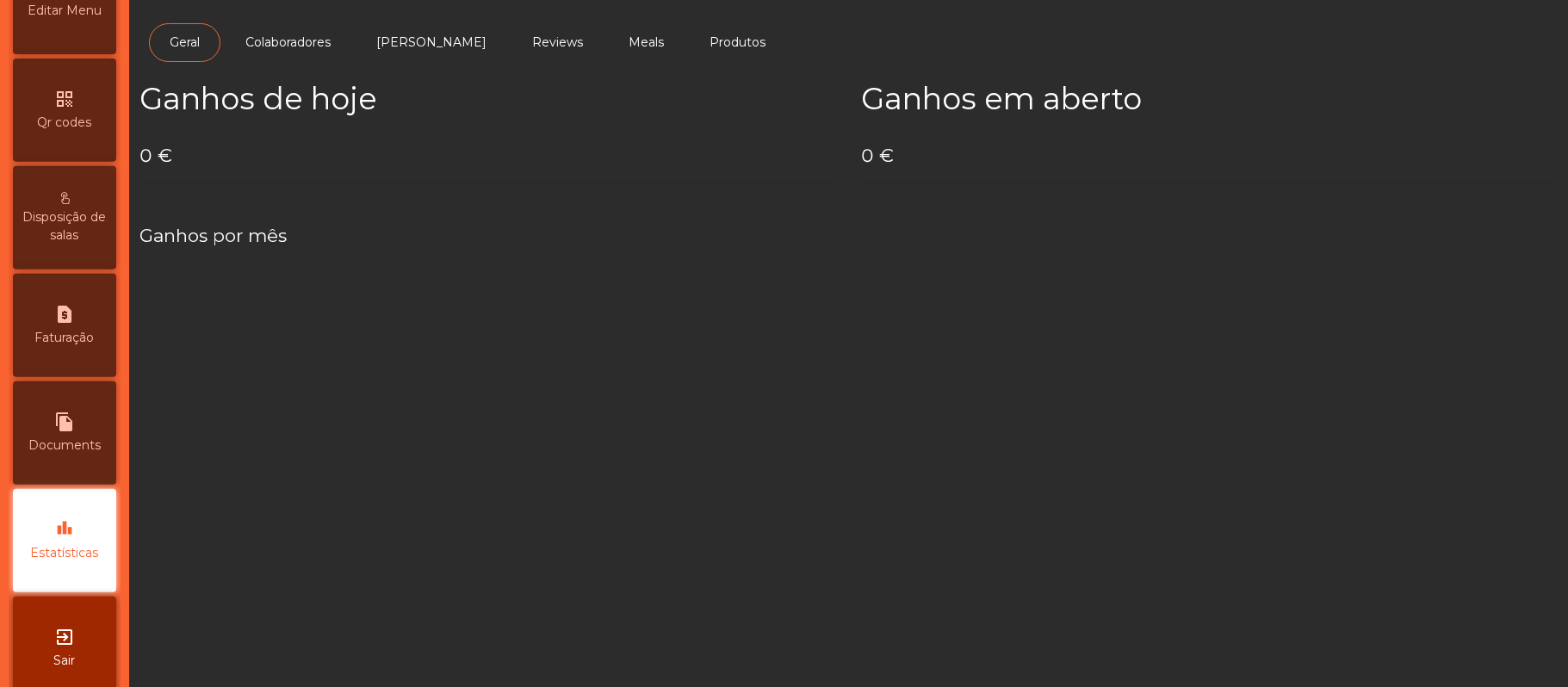
scroll to position [484, 0]
